Goal: Find specific page/section: Find specific page/section

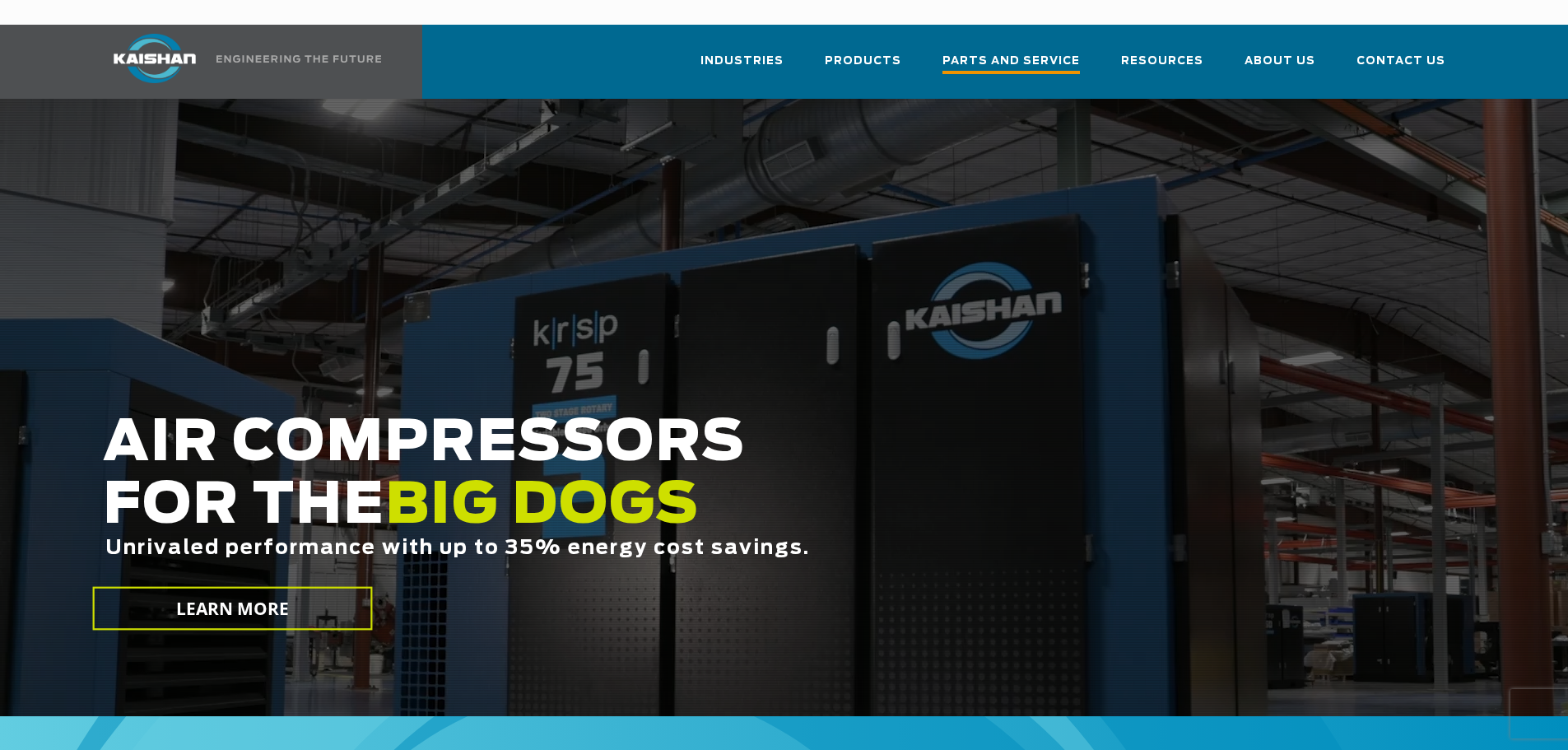
click at [1000, 52] on span "Parts and Service" at bounding box center [1010, 63] width 138 height 22
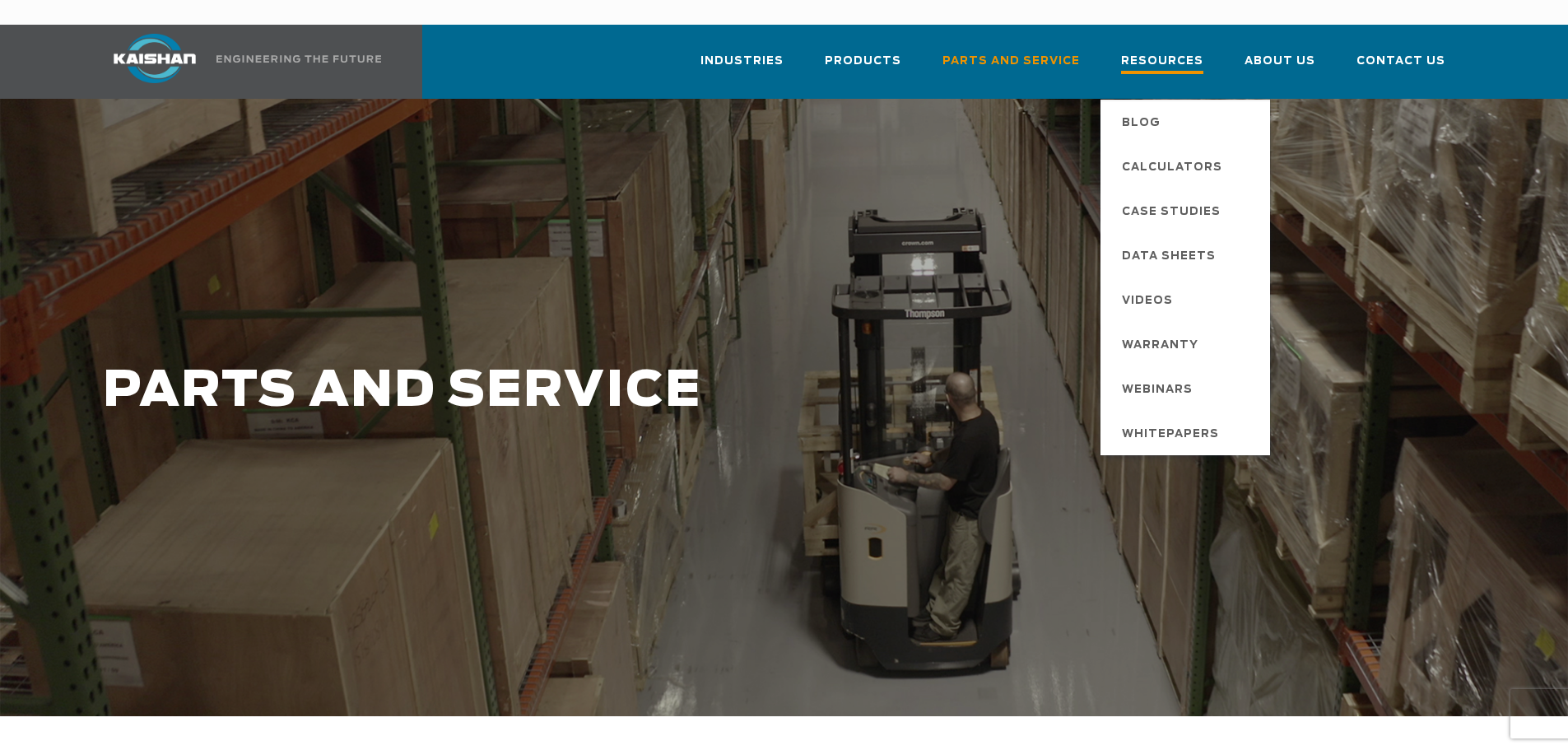
click at [1165, 52] on span "Resources" at bounding box center [1162, 63] width 82 height 22
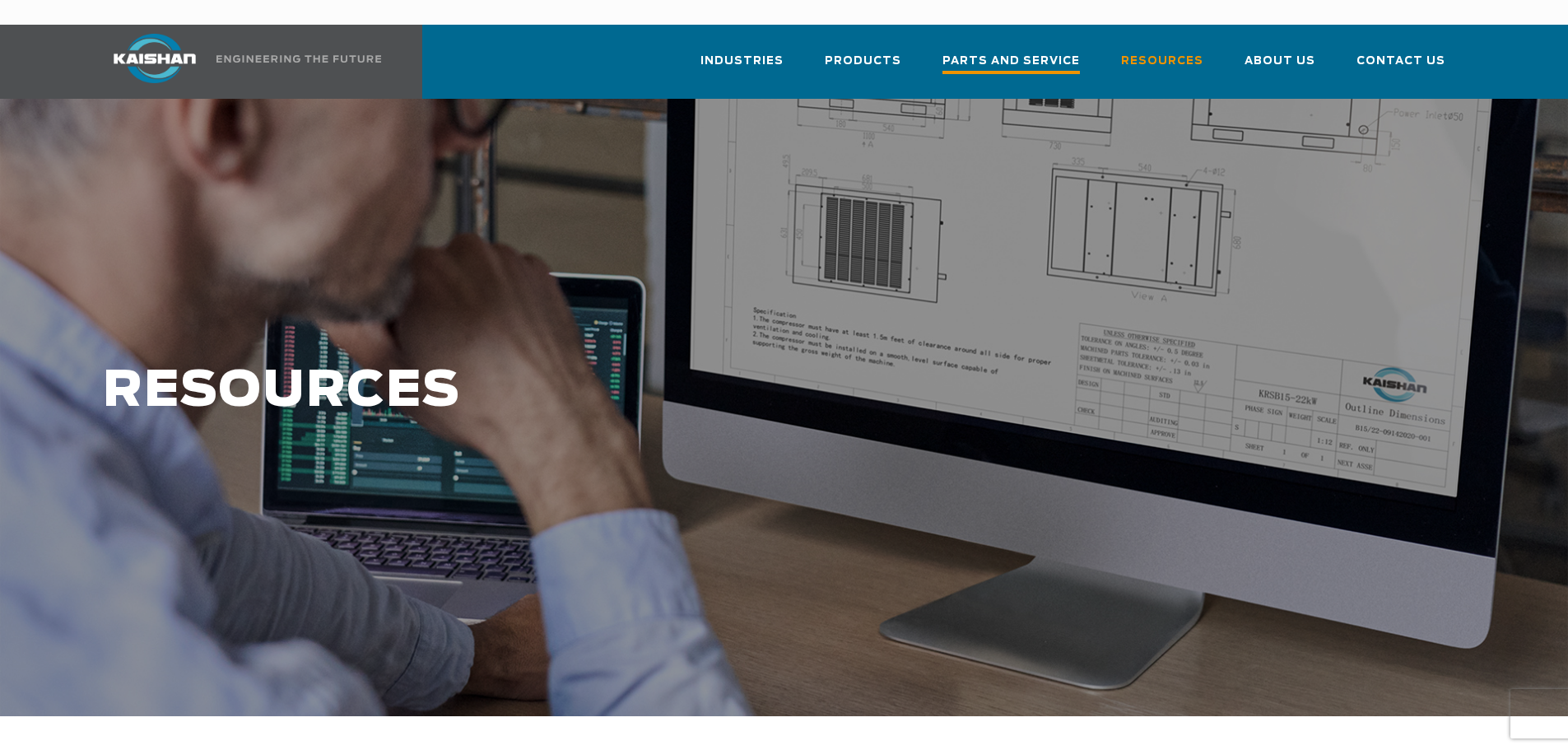
click at [1073, 52] on span "Parts and Service" at bounding box center [1010, 63] width 138 height 22
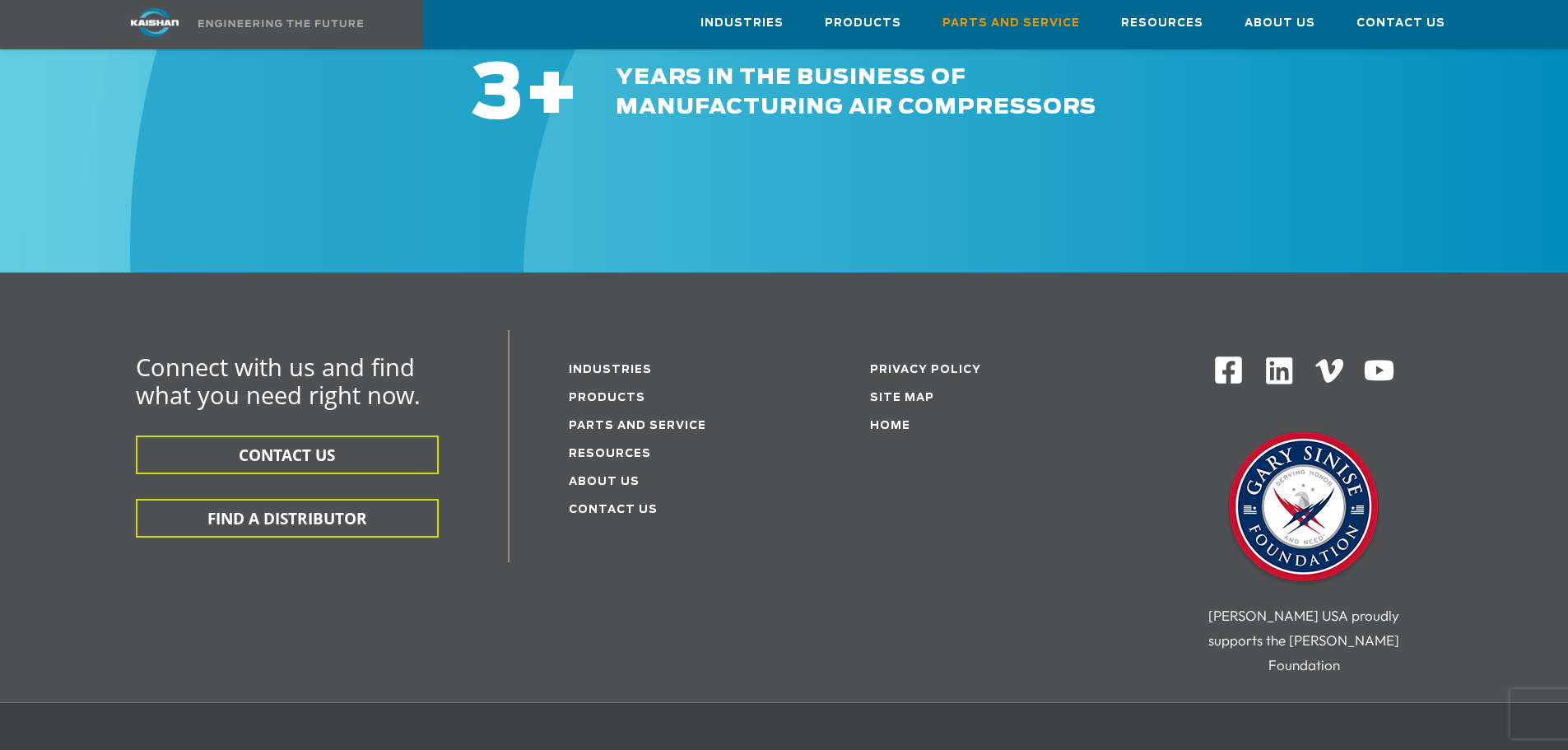
scroll to position [1989, 0]
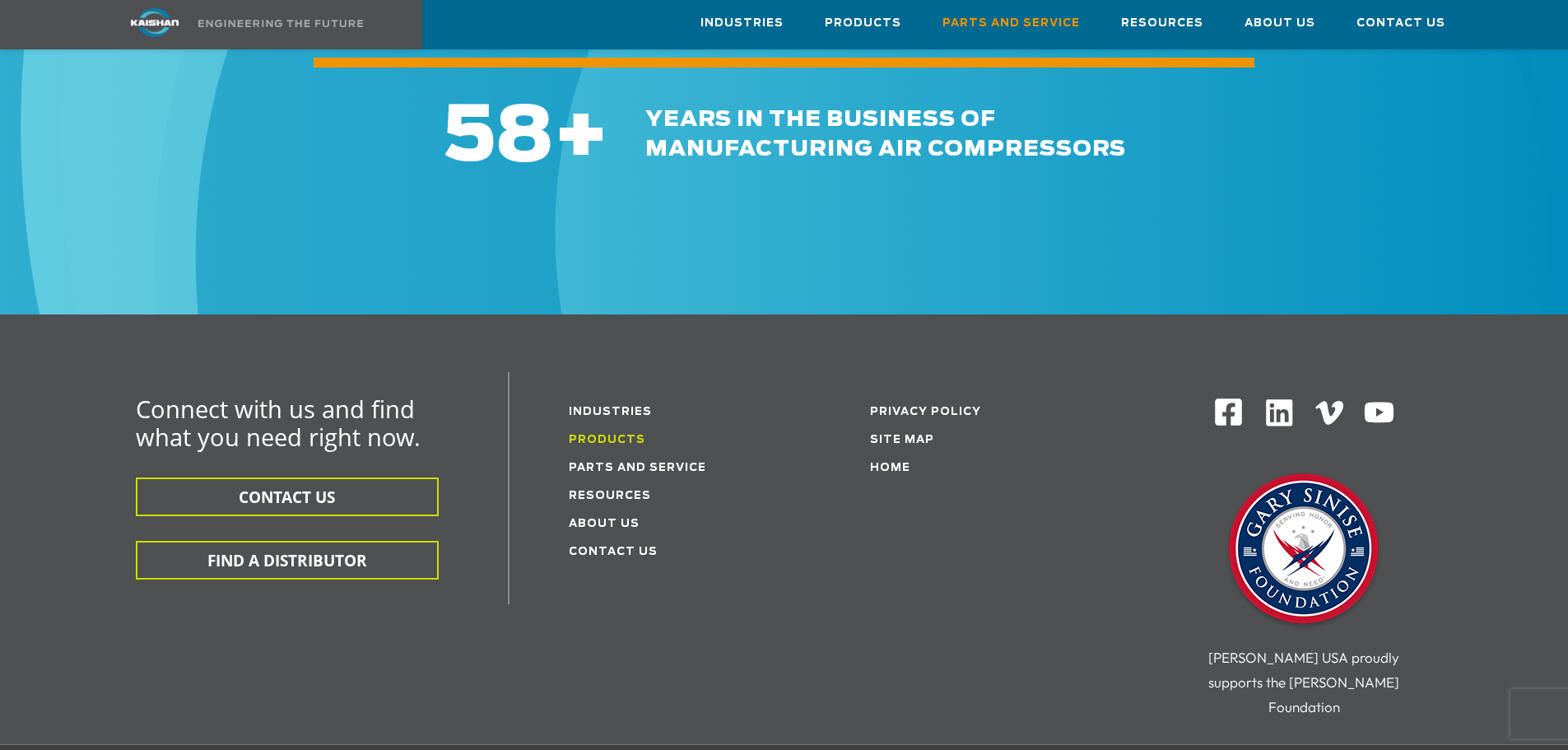
click at [607, 435] on link "Products" at bounding box center [607, 440] width 77 height 11
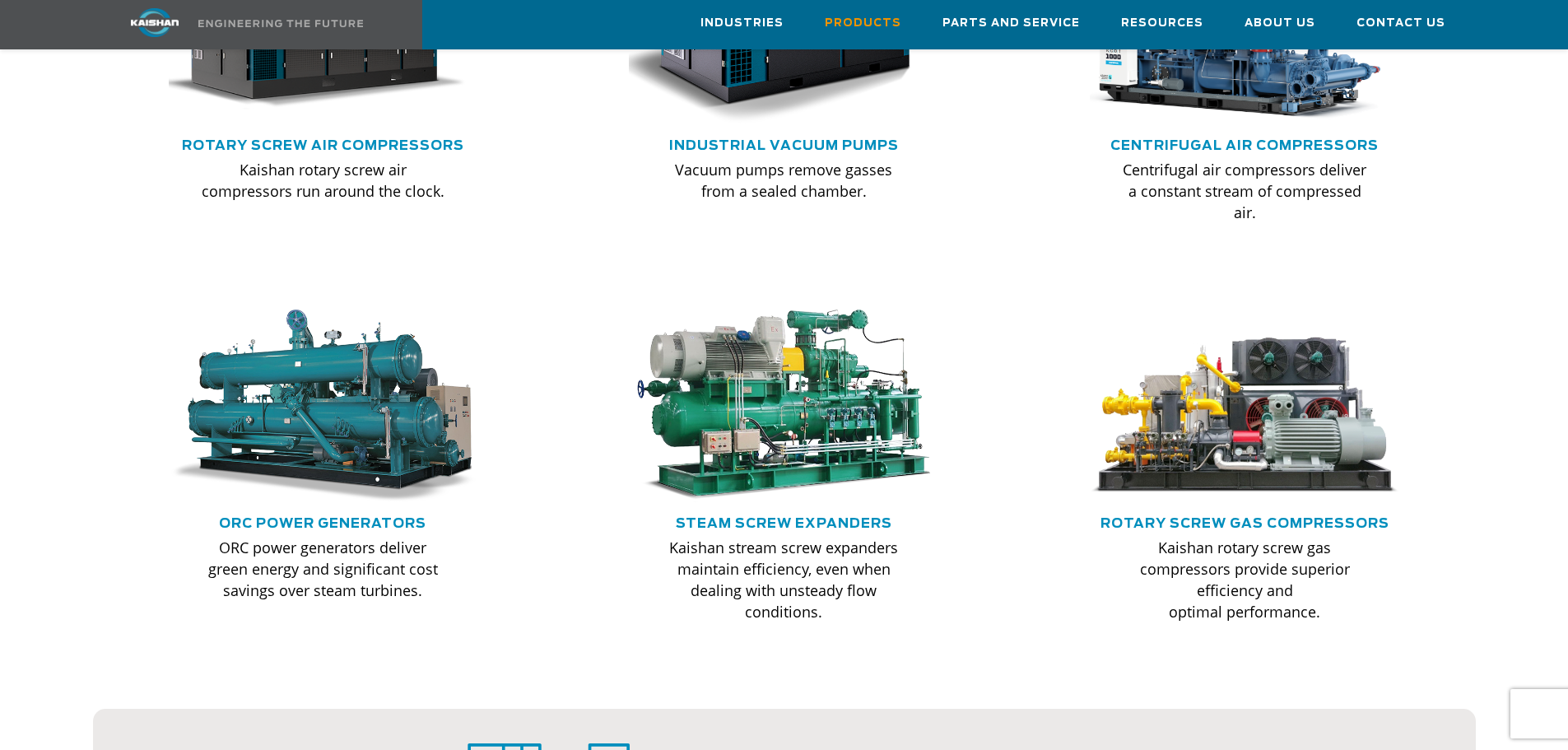
scroll to position [906, 0]
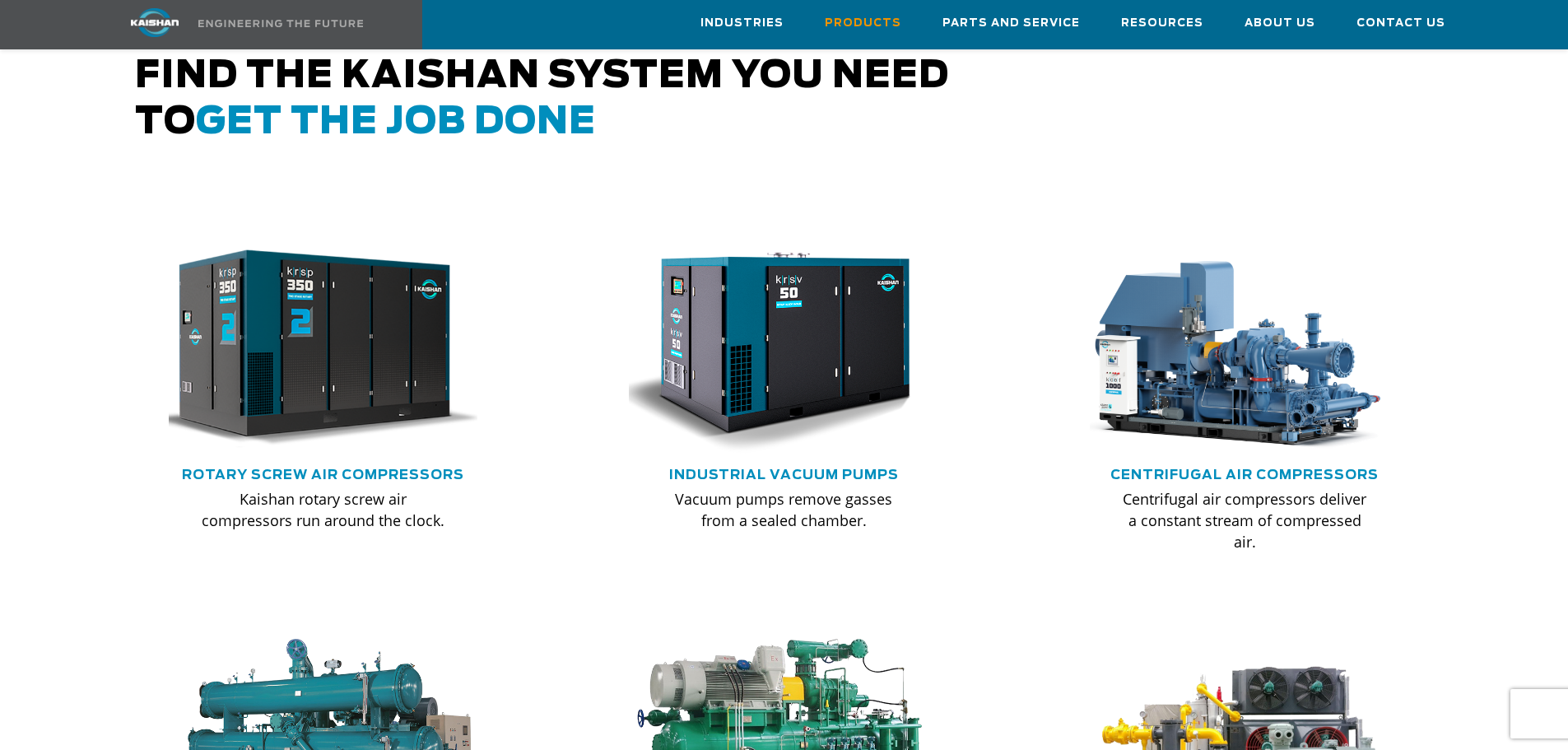
click at [360, 351] on img at bounding box center [311, 349] width 341 height 230
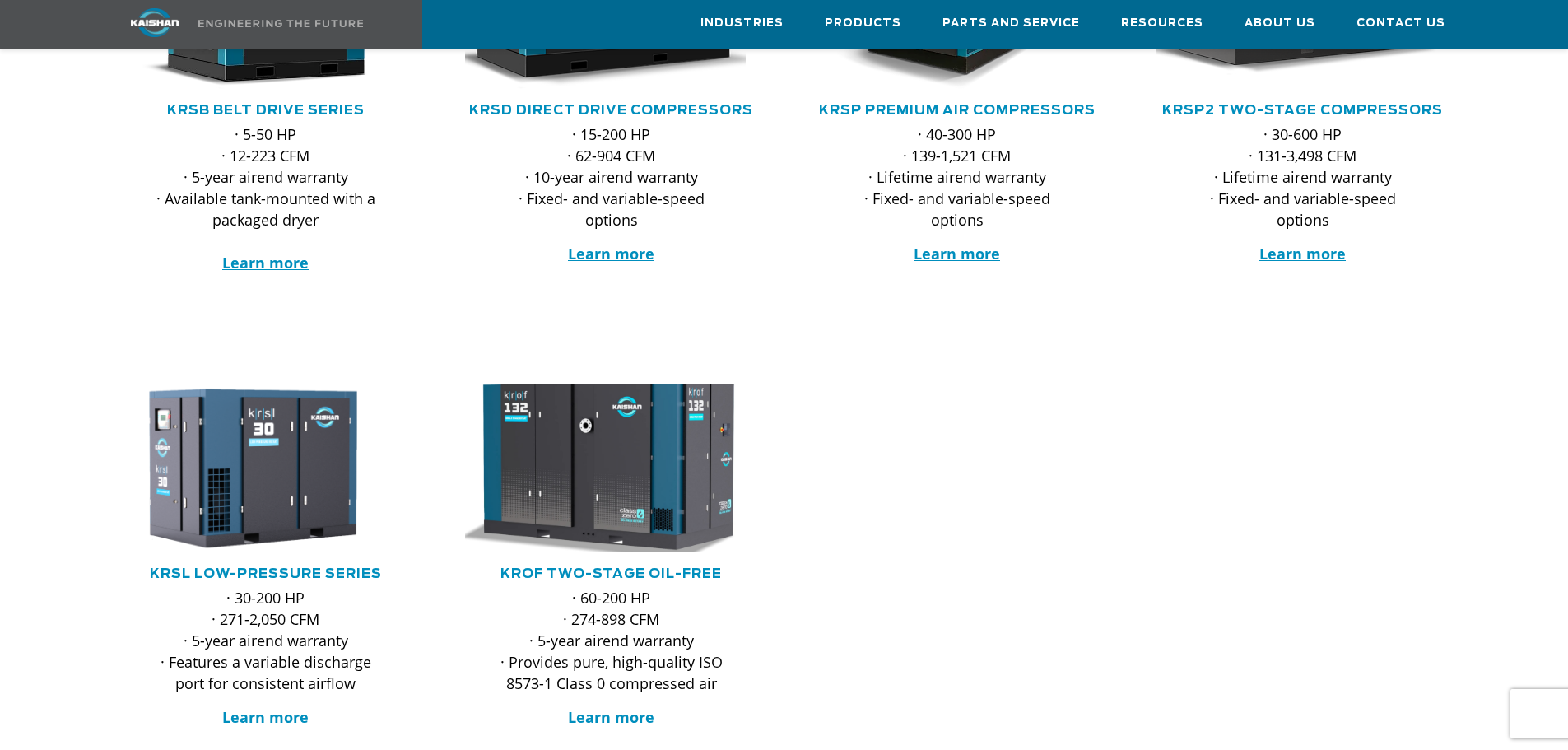
scroll to position [247, 0]
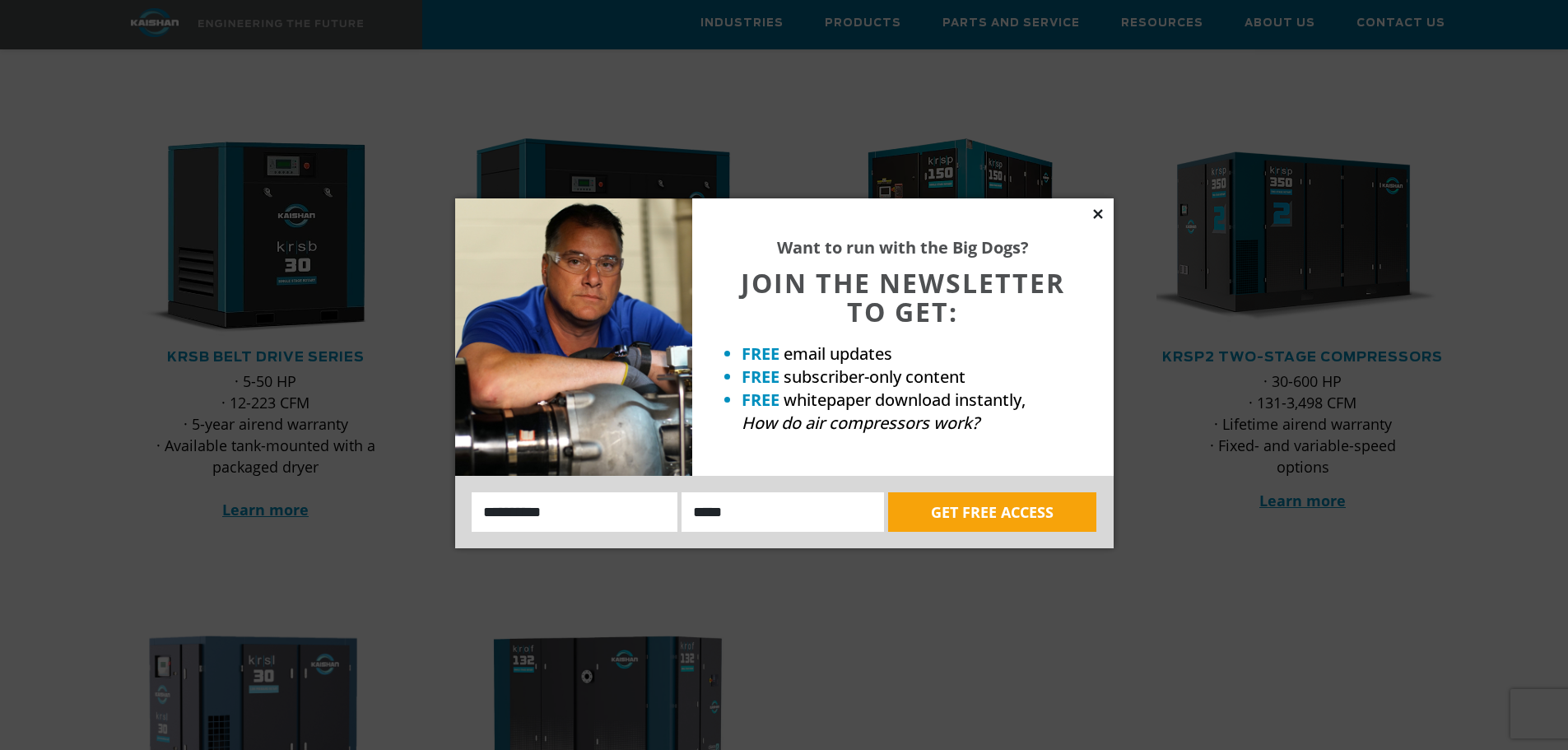
click at [1102, 212] on icon at bounding box center [1098, 214] width 15 height 15
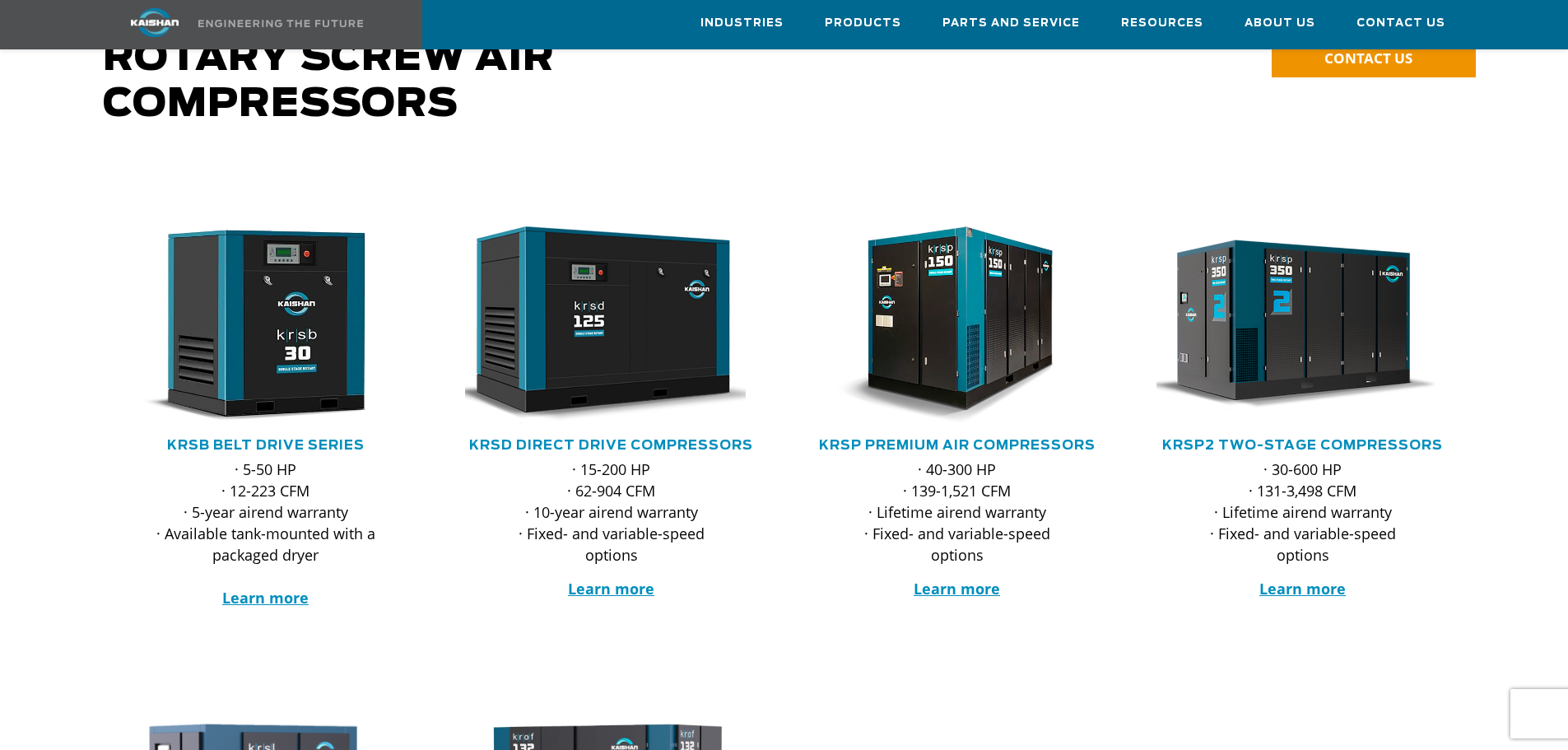
scroll to position [0, 0]
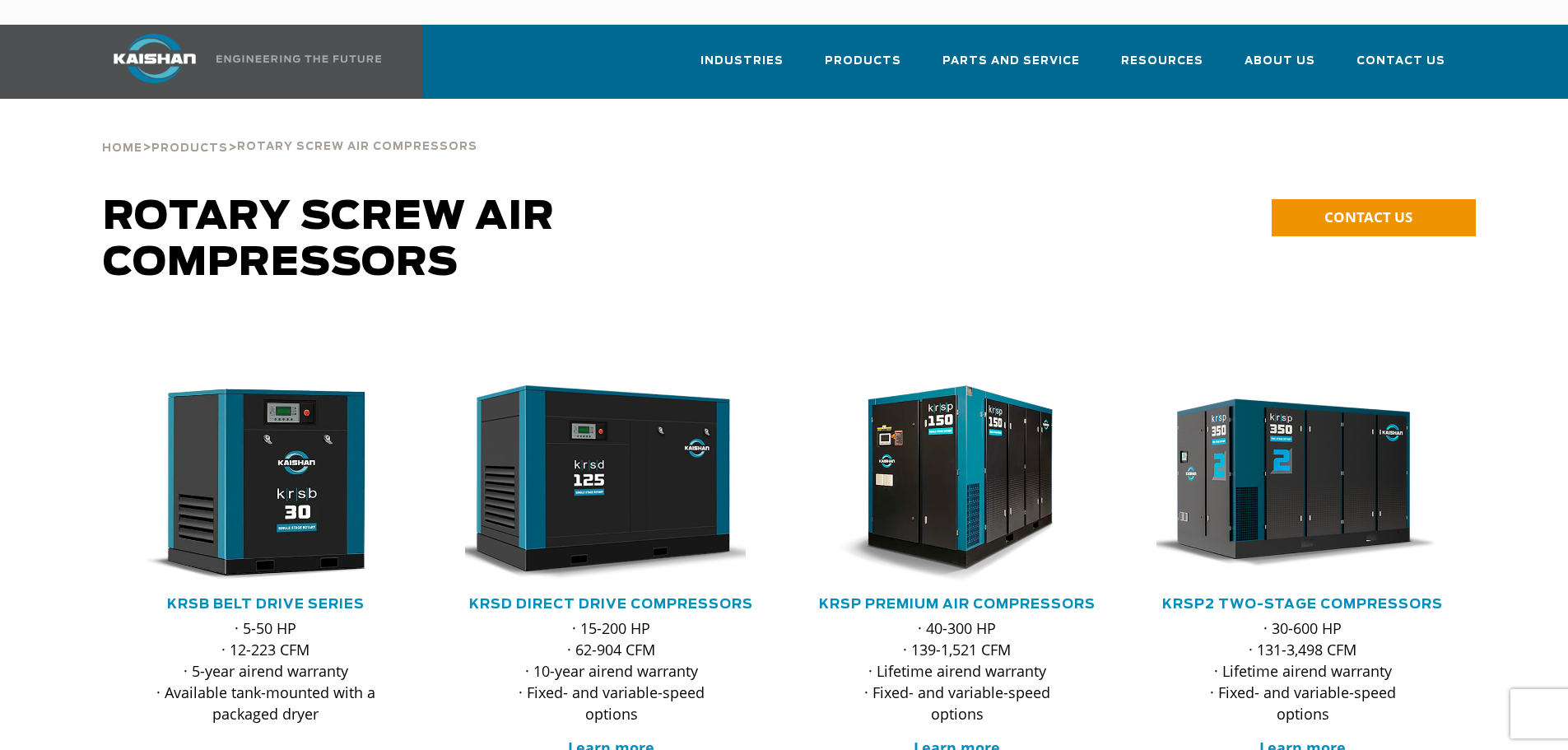
click at [243, 56] on img at bounding box center [299, 59] width 165 height 7
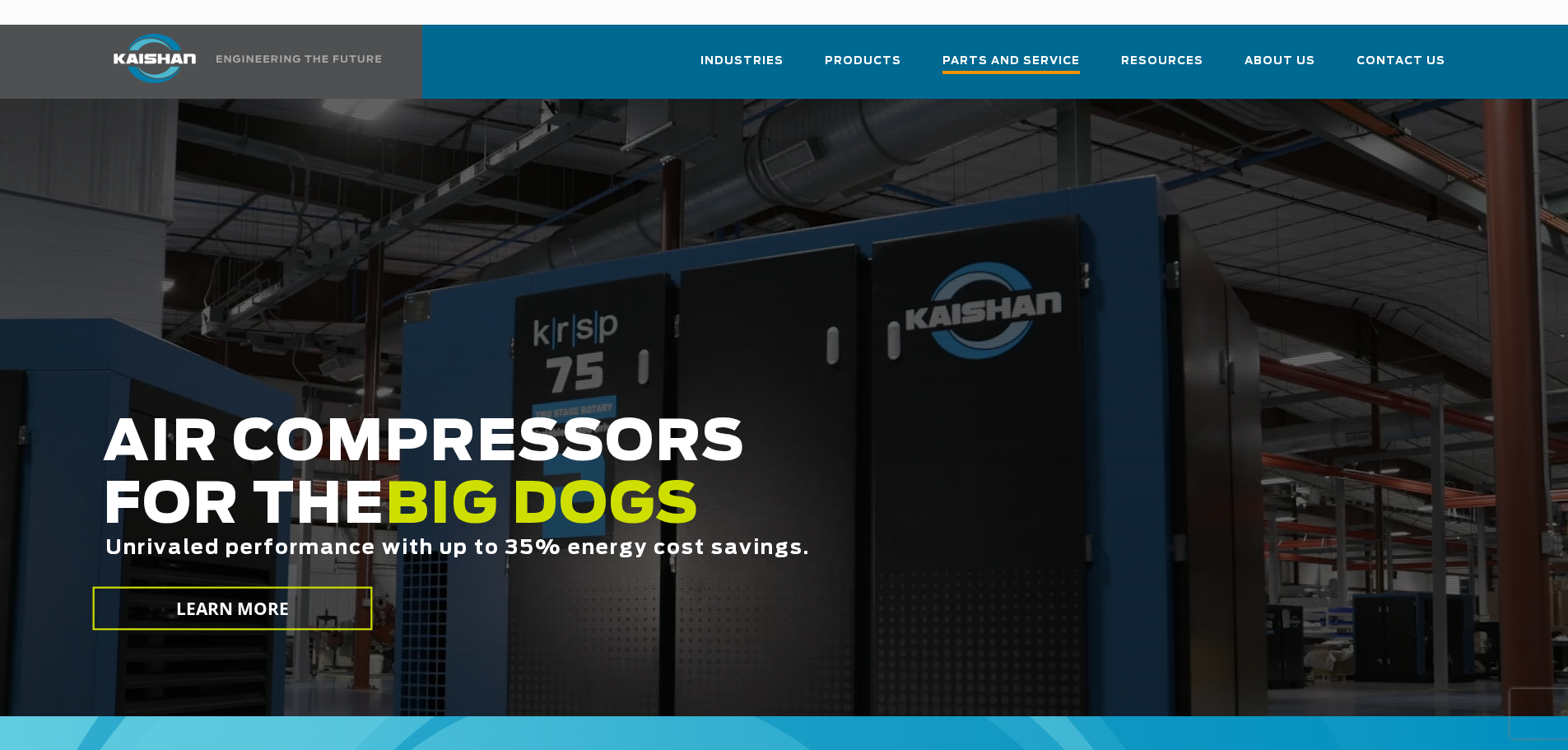
click at [1033, 52] on span "Parts and Service" at bounding box center [1010, 63] width 138 height 22
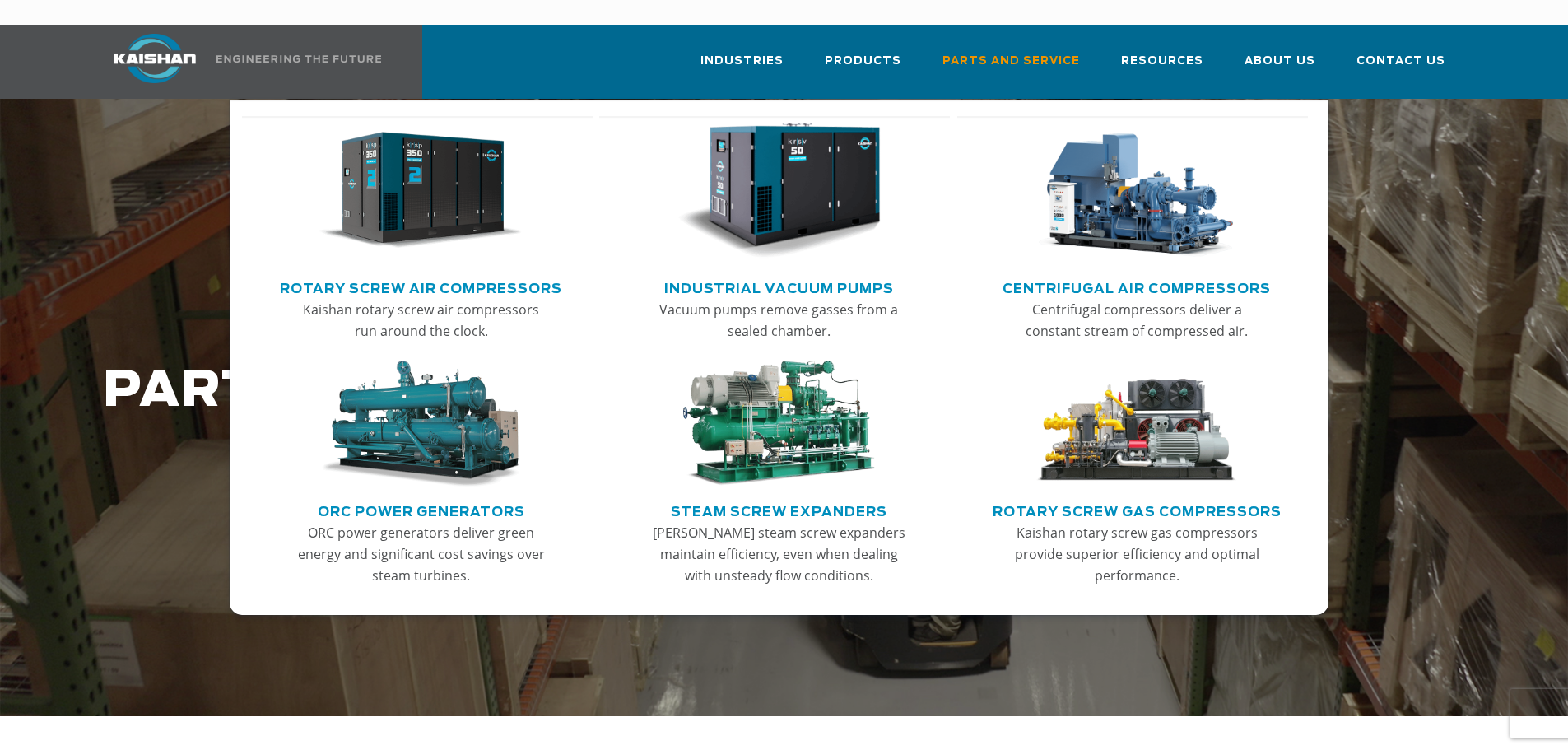
click at [395, 195] on img "Main menu" at bounding box center [420, 191] width 202 height 137
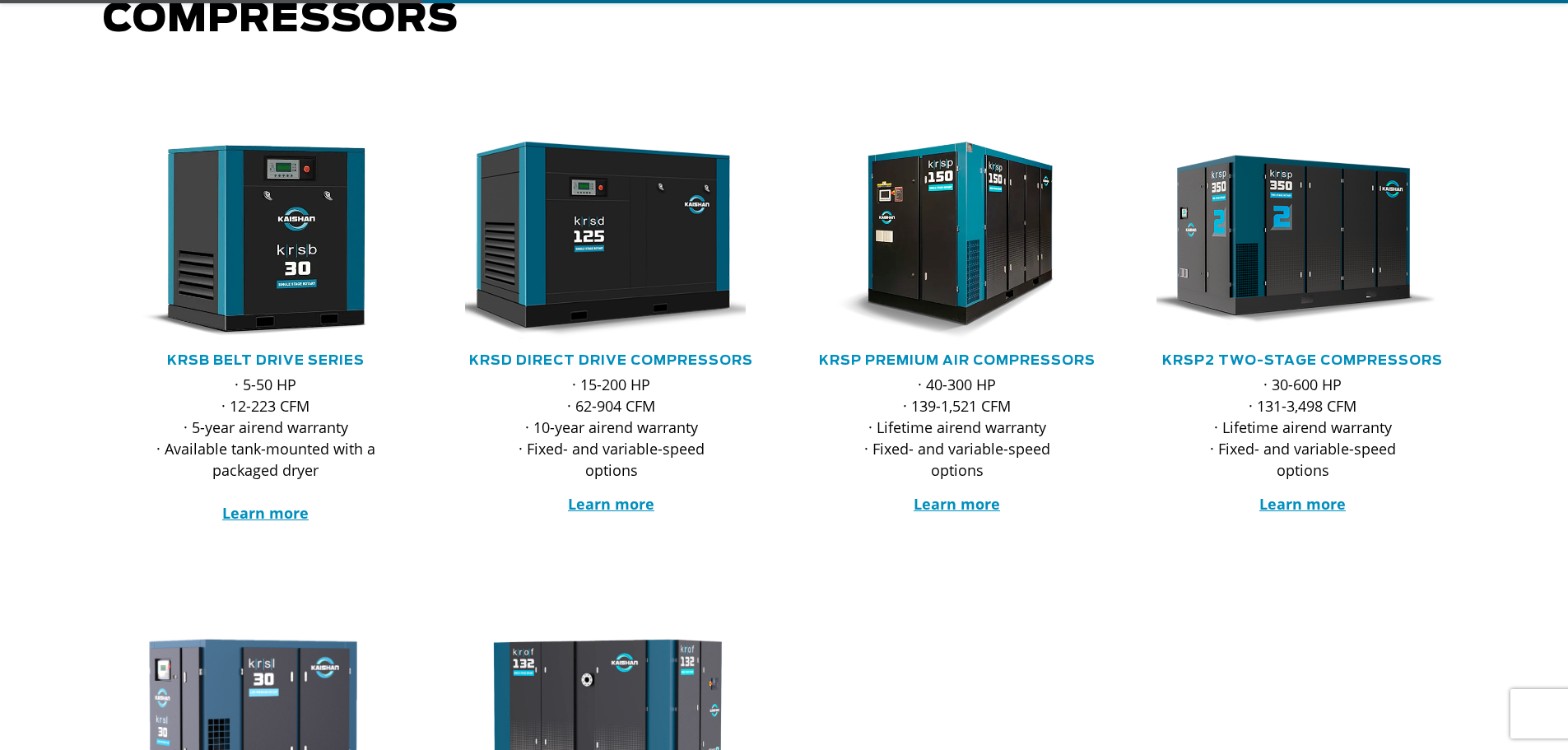
scroll to position [247, 0]
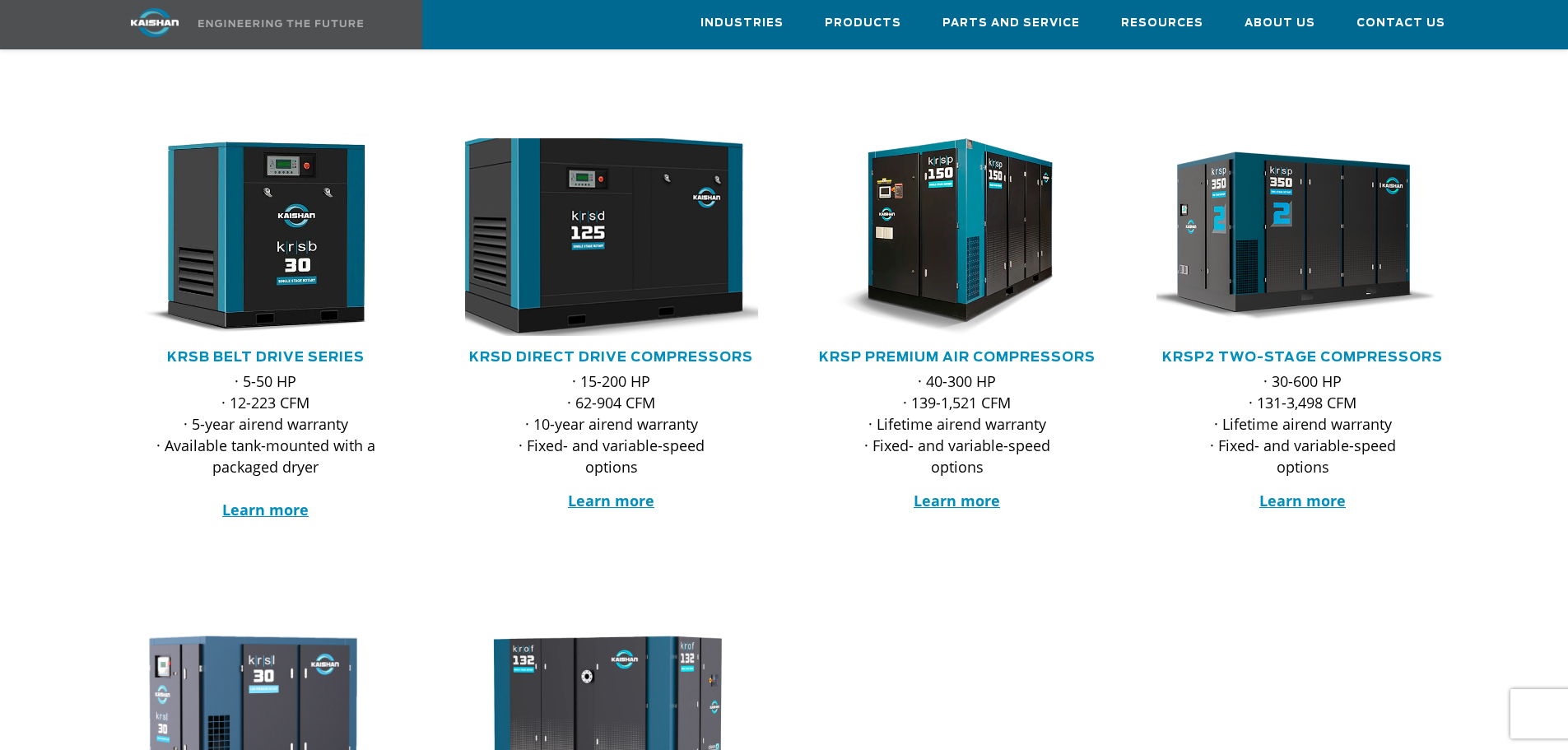
click at [617, 222] on img at bounding box center [600, 237] width 323 height 217
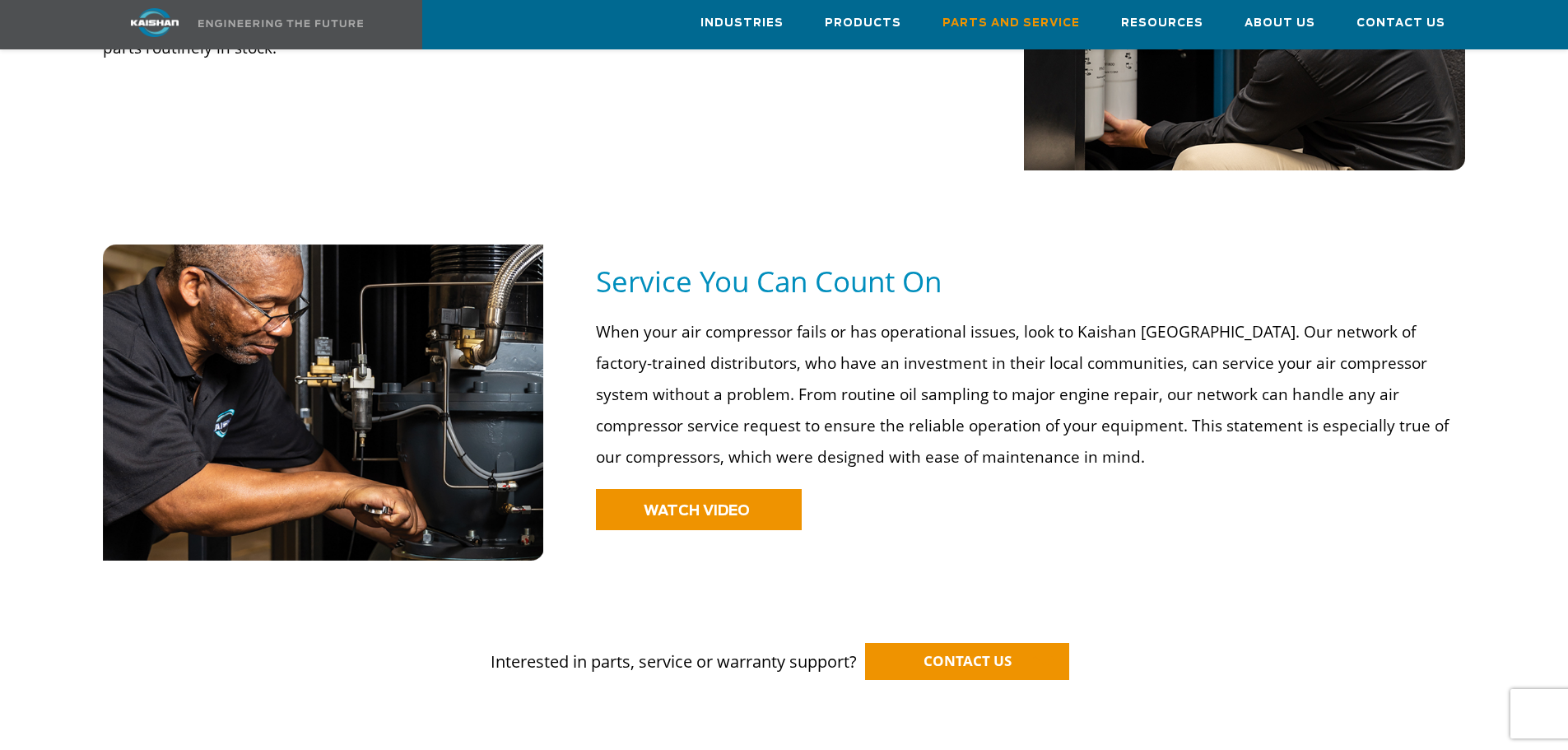
scroll to position [1317, 0]
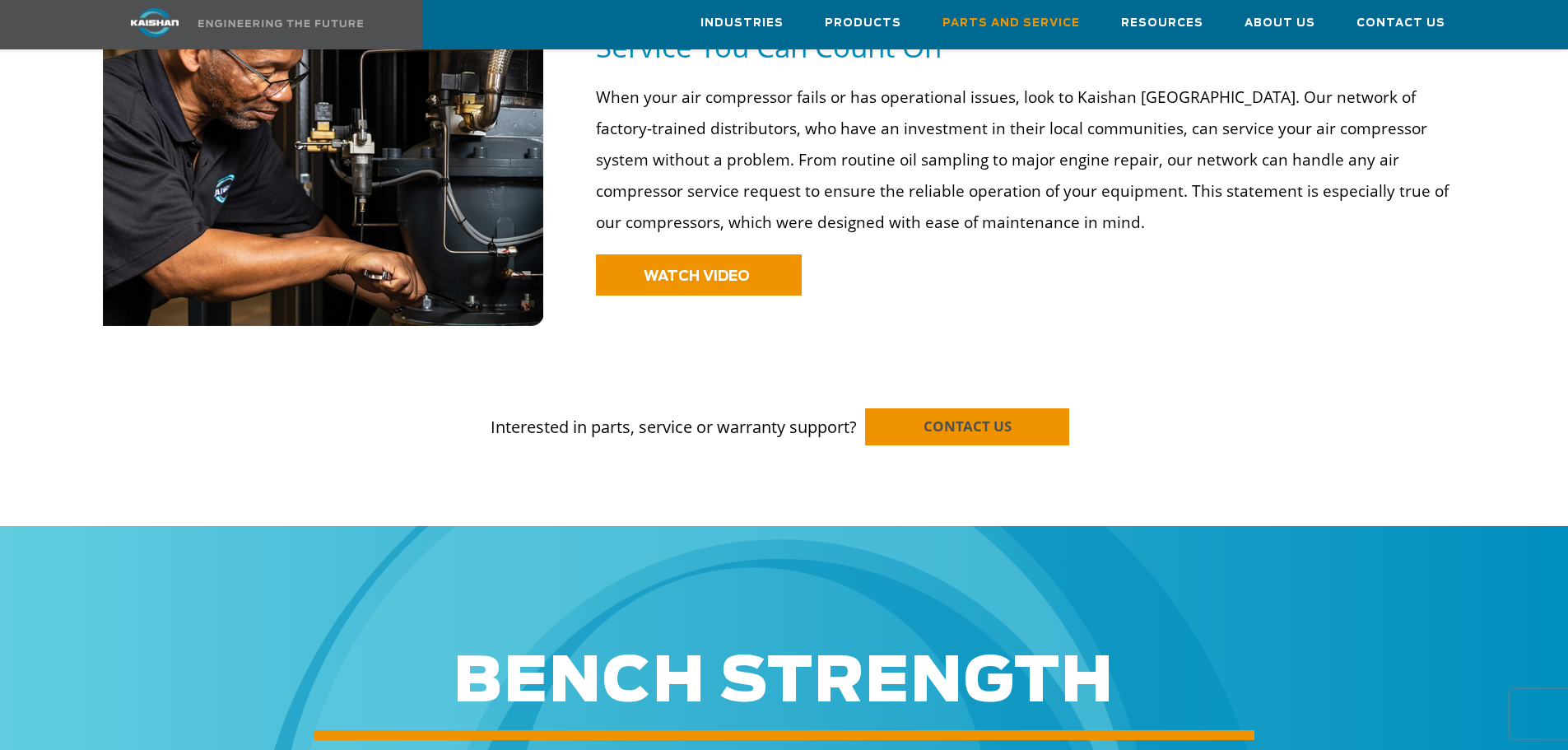
click at [985, 416] on span "CONTACT US" at bounding box center [968, 426] width 88 height 19
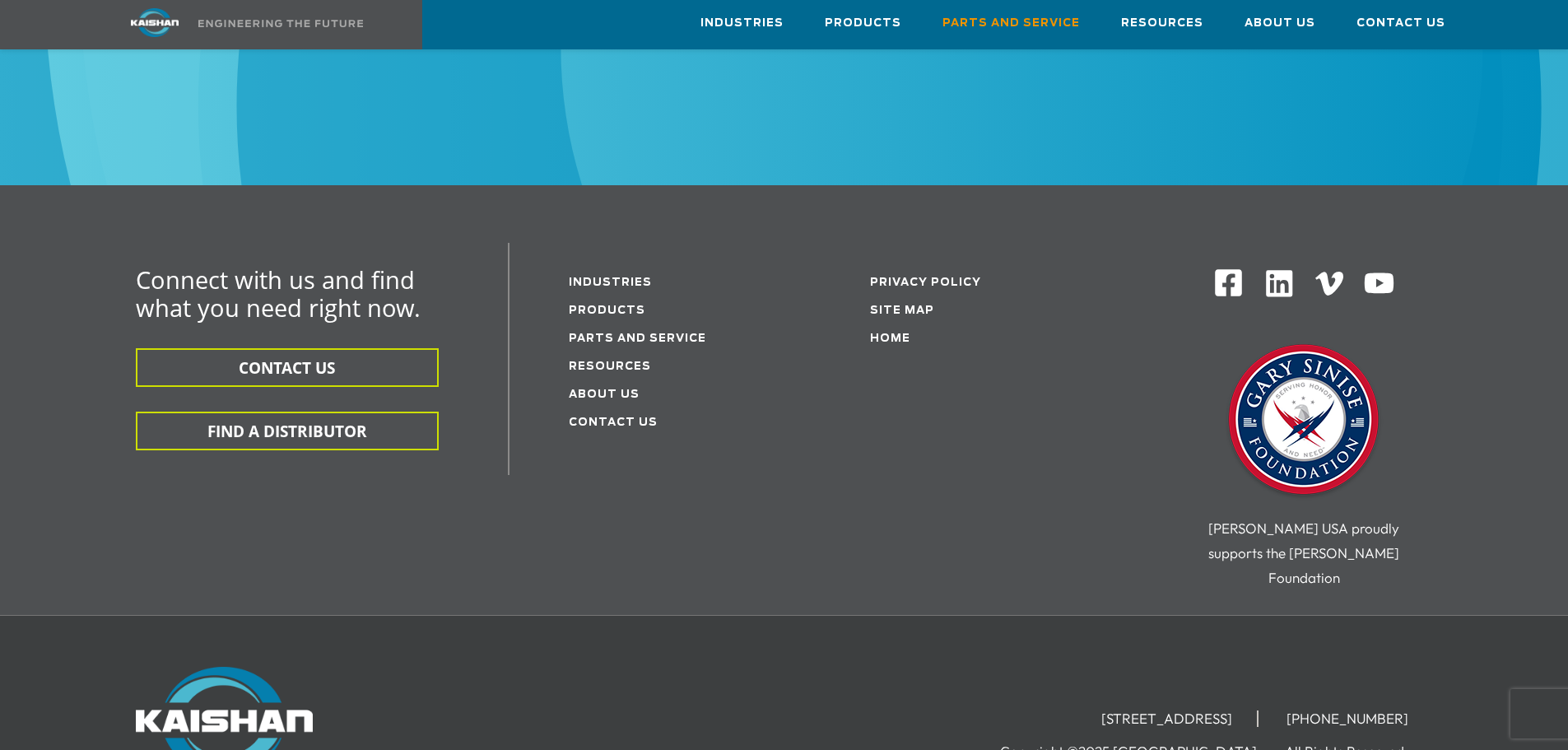
scroll to position [2223, 0]
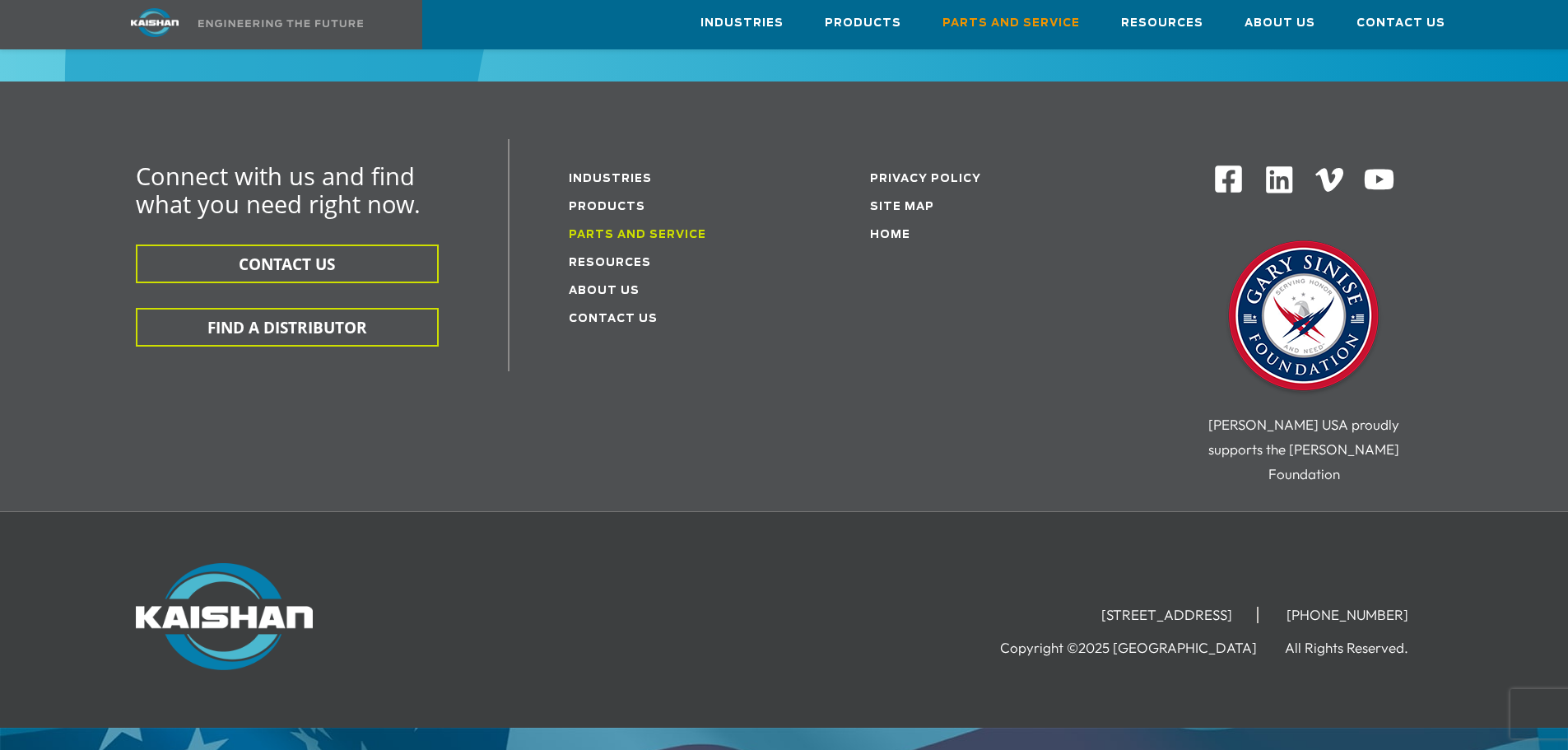
click at [654, 230] on link "Parts and service" at bounding box center [637, 235] width 138 height 11
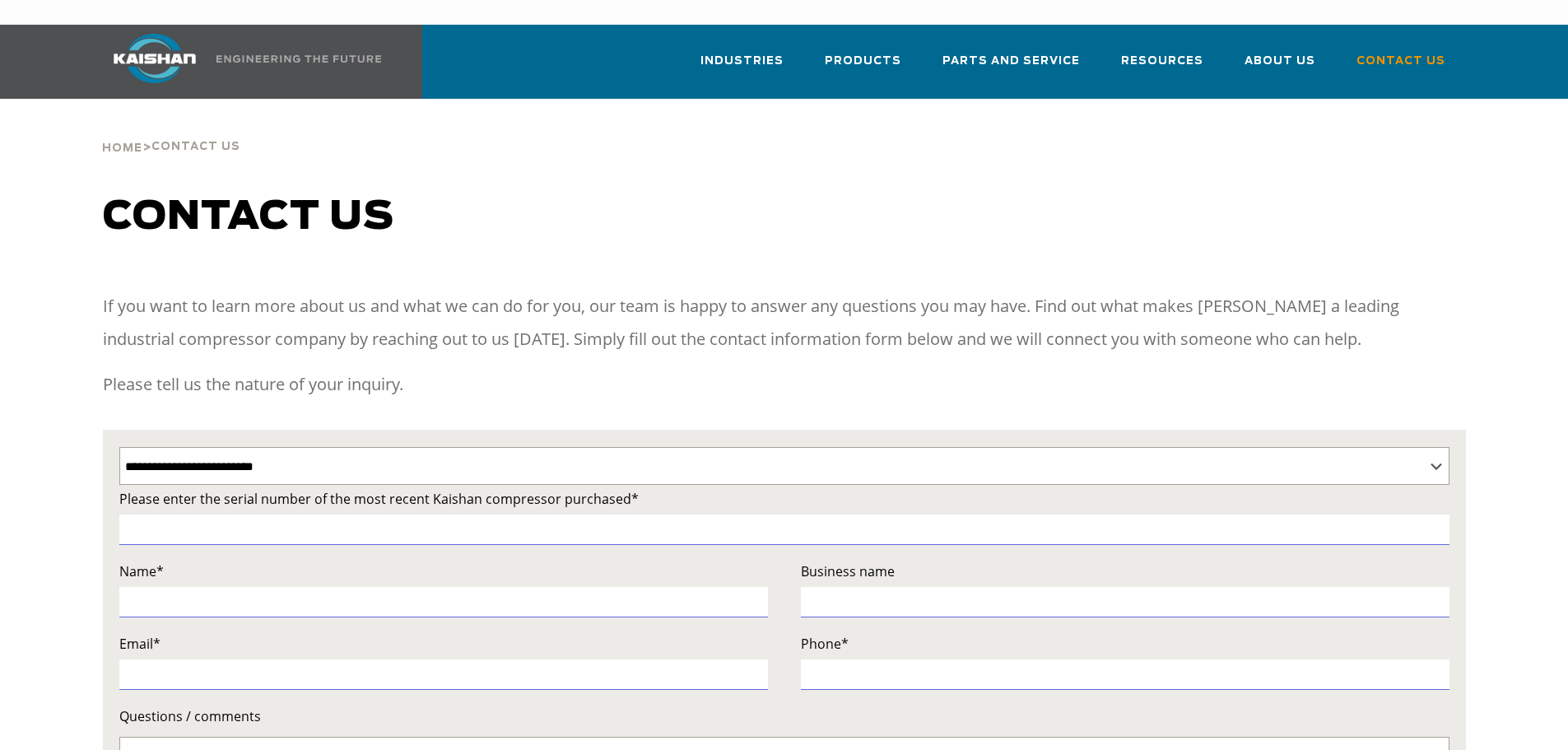
select select "**********"
click at [1437, 447] on select "**********" at bounding box center [784, 466] width 1330 height 38
click at [1434, 447] on select "**********" at bounding box center [784, 466] width 1330 height 38
